Goal: Task Accomplishment & Management: Manage account settings

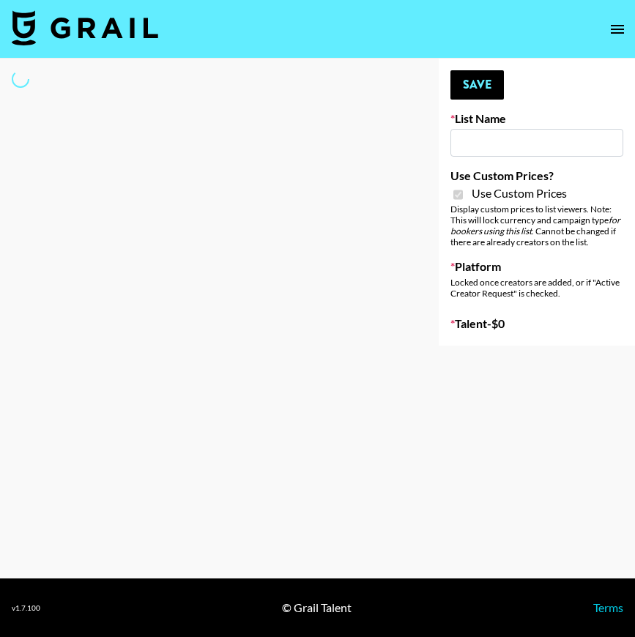
type input "Soapbox Nanos"
checkbox input "true"
select select "Brand"
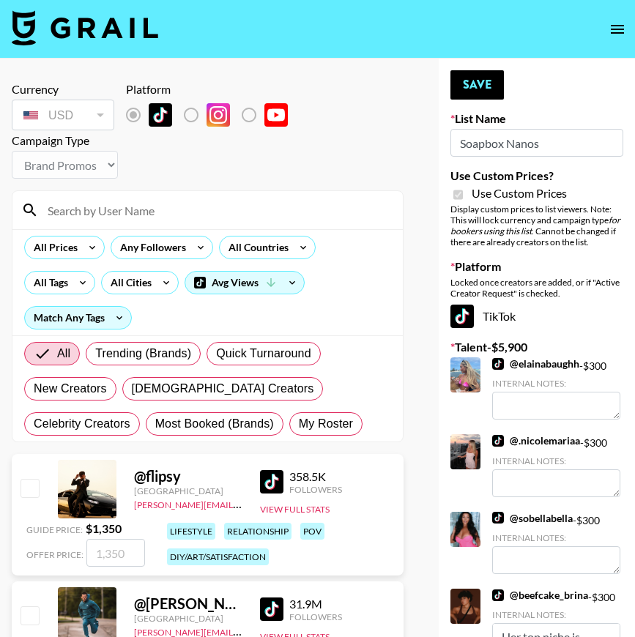
click at [83, 209] on input at bounding box center [216, 209] width 355 height 23
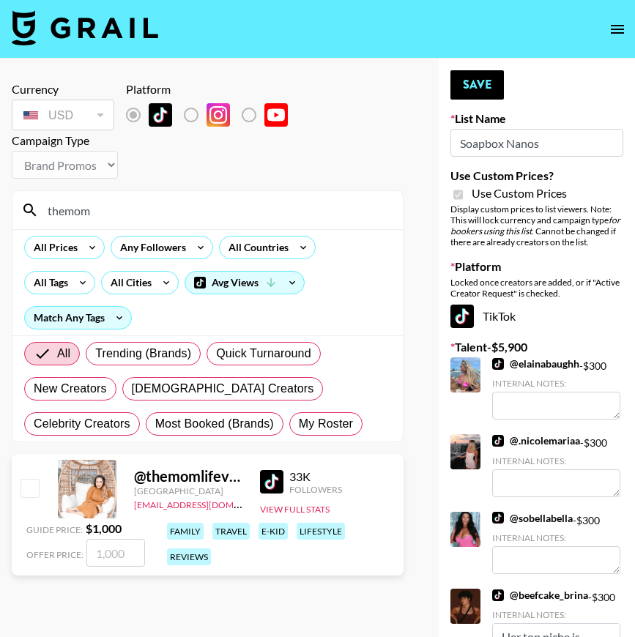
type input "themom"
click at [28, 485] on input "checkbox" at bounding box center [29, 488] width 18 height 18
checkbox input "true"
click at [102, 554] on input "1000" at bounding box center [115, 553] width 59 height 28
click at [108, 554] on input "1000" at bounding box center [115, 553] width 59 height 28
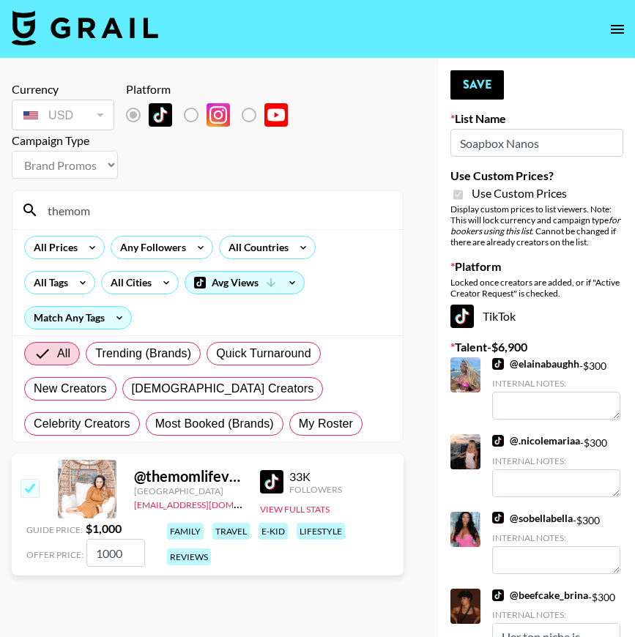
click at [108, 554] on input "1000" at bounding box center [115, 553] width 59 height 28
type input "300"
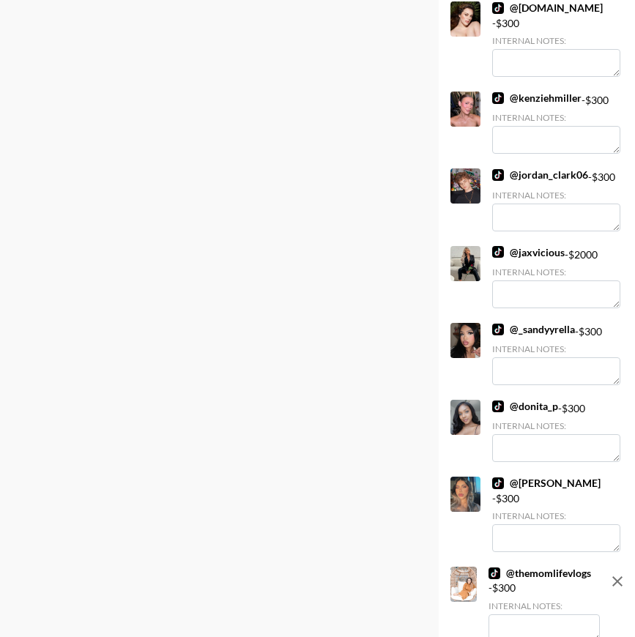
scroll to position [905, 0]
